Goal: Transaction & Acquisition: Purchase product/service

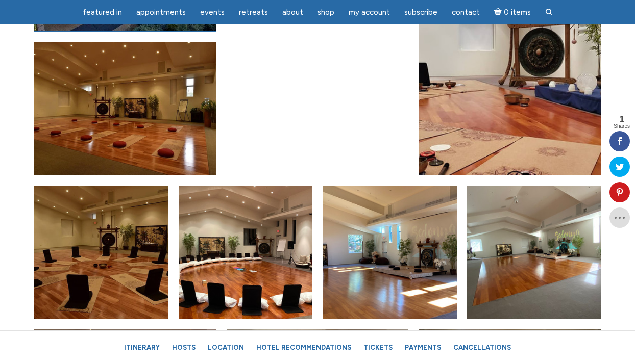
scroll to position [4654, 0]
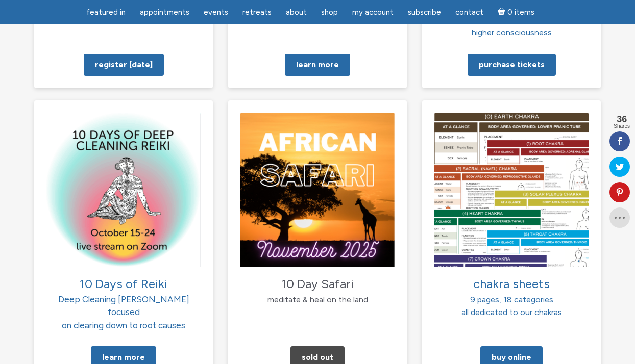
scroll to position [1002, 0]
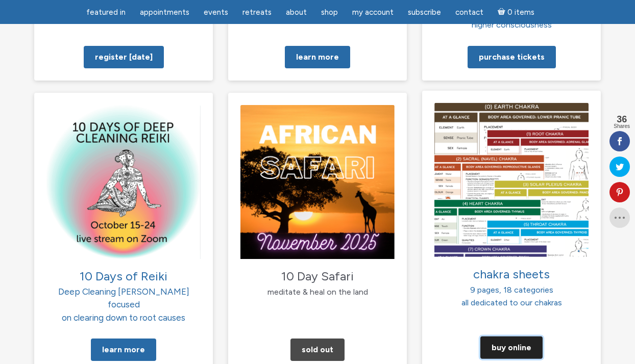
click at [516, 337] on link "Buy Online" at bounding box center [511, 348] width 62 height 22
